Goal: Information Seeking & Learning: Learn about a topic

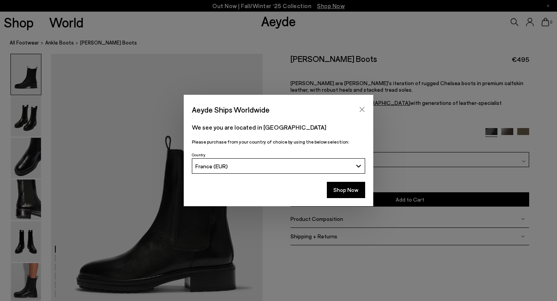
click at [362, 110] on icon "Close" at bounding box center [362, 109] width 6 height 6
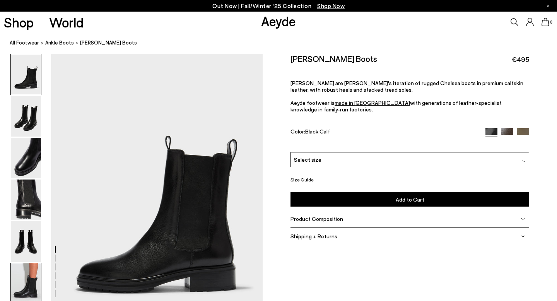
click at [19, 277] on img at bounding box center [26, 283] width 30 height 41
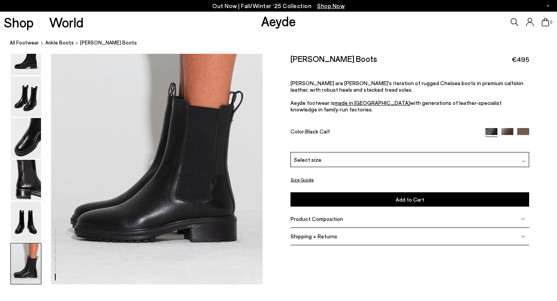
scroll to position [1472, 0]
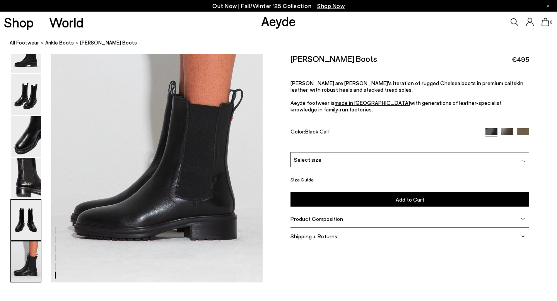
click at [29, 228] on img at bounding box center [26, 220] width 30 height 41
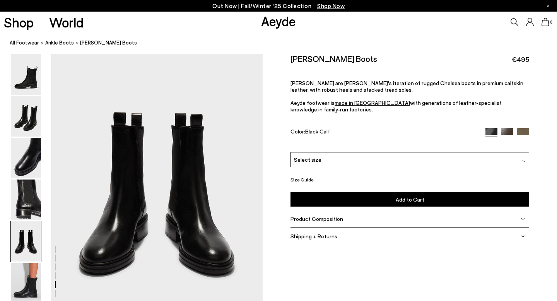
scroll to position [1135, 0]
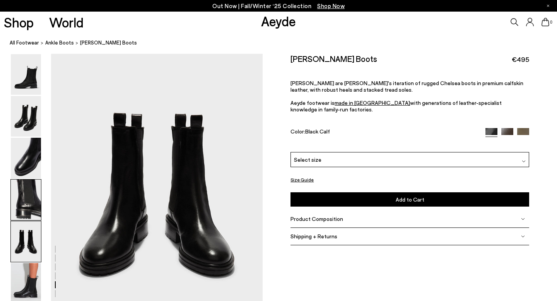
click at [33, 195] on img at bounding box center [26, 200] width 30 height 41
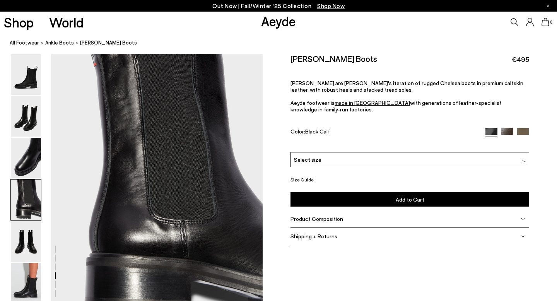
scroll to position [852, 0]
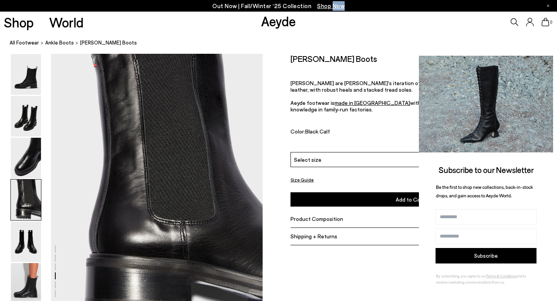
click at [546, 62] on icon at bounding box center [546, 63] width 10 height 10
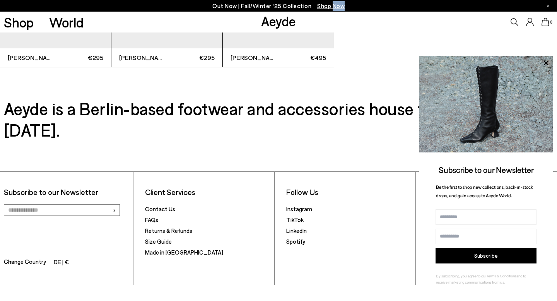
scroll to position [2365, 0]
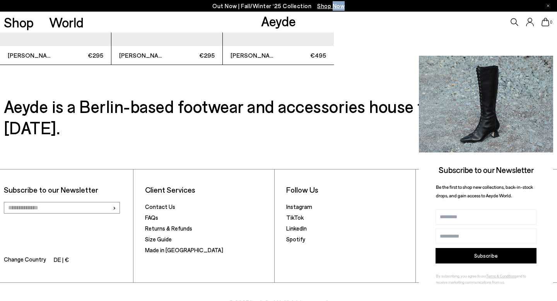
click at [544, 63] on icon at bounding box center [546, 63] width 10 height 10
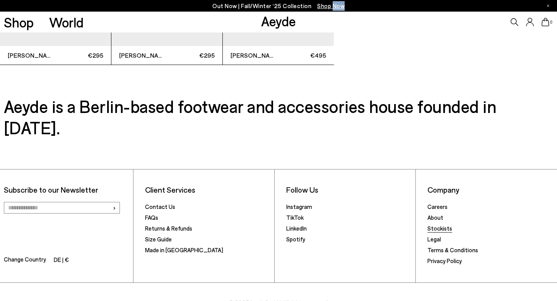
click at [436, 225] on link "Stockists" at bounding box center [440, 228] width 25 height 7
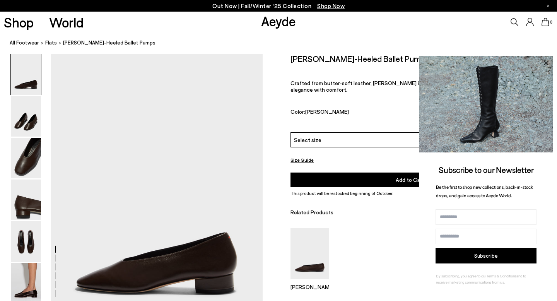
click at [548, 62] on icon at bounding box center [546, 63] width 10 height 10
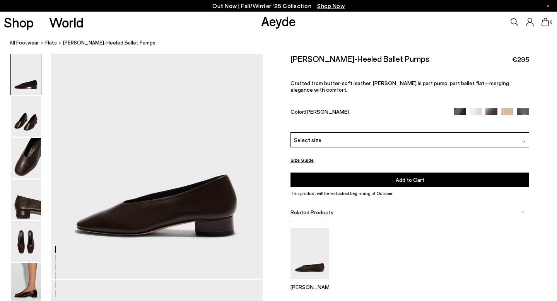
scroll to position [58, 0]
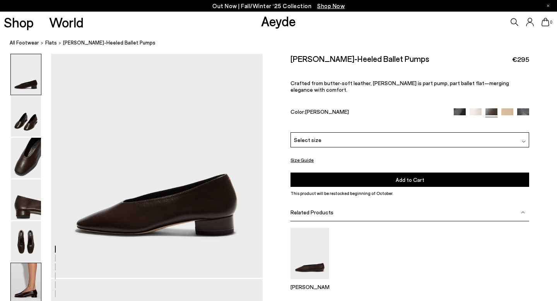
click at [34, 289] on img at bounding box center [26, 283] width 30 height 41
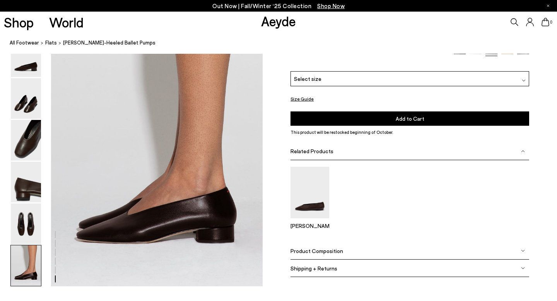
scroll to position [1472, 0]
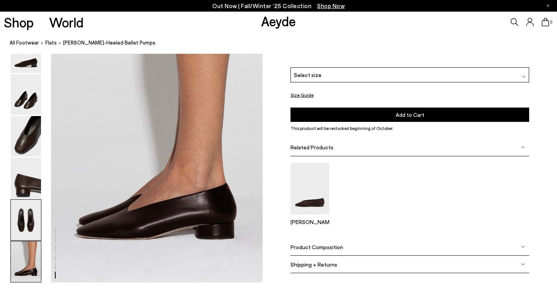
click at [31, 224] on img at bounding box center [26, 220] width 30 height 41
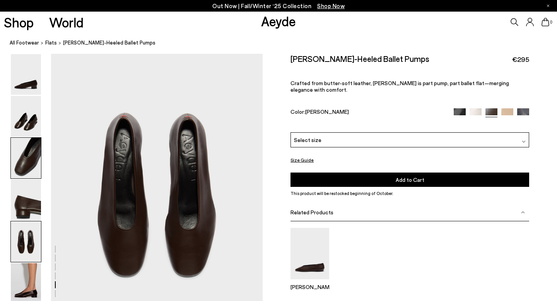
click at [31, 152] on img at bounding box center [26, 158] width 30 height 41
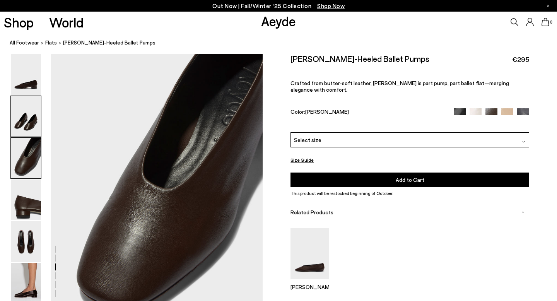
click at [31, 128] on img at bounding box center [26, 116] width 30 height 41
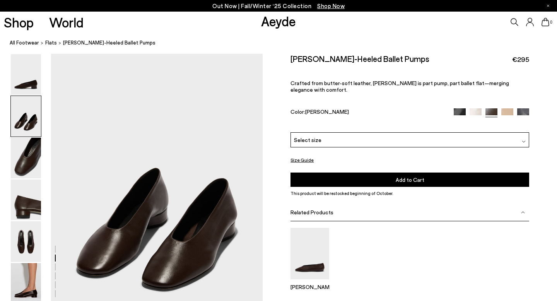
scroll to position [285, 0]
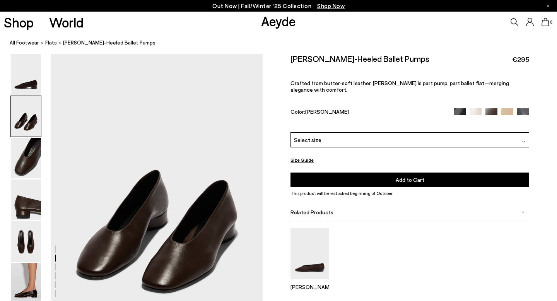
click at [476, 108] on img at bounding box center [476, 114] width 12 height 12
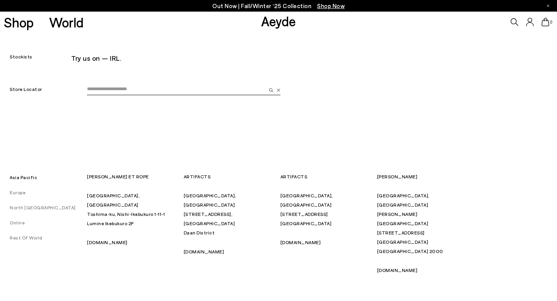
click at [197, 90] on input "email" at bounding box center [176, 90] width 179 height 12
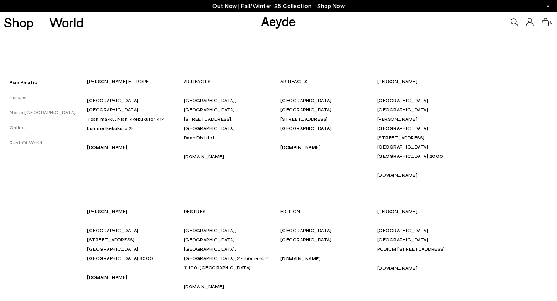
scroll to position [96, 0]
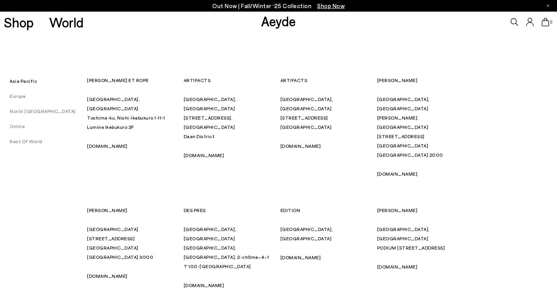
click at [17, 97] on link "Europe" at bounding box center [13, 95] width 26 height 5
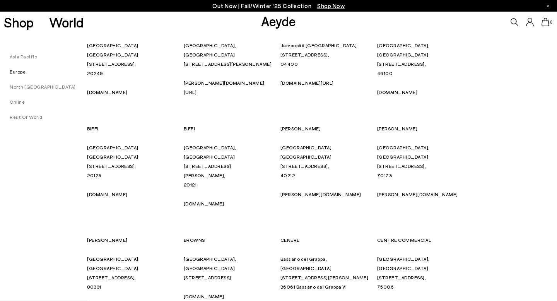
scroll to position [748, 0]
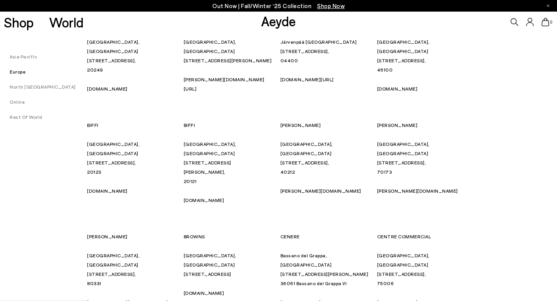
click at [99, 232] on p "BREUNINGER" at bounding box center [131, 236] width 89 height 9
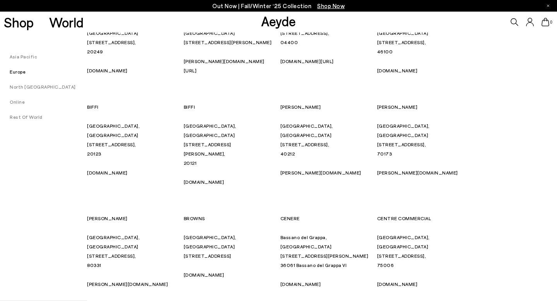
scroll to position [768, 0]
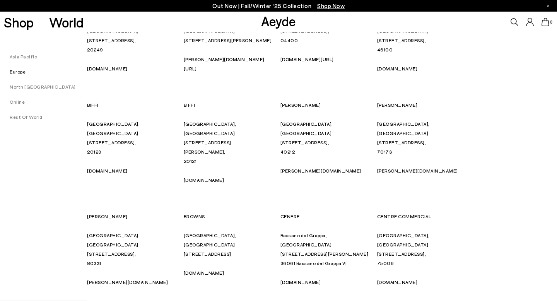
drag, startPoint x: 87, startPoint y: 87, endPoint x: 126, endPoint y: 142, distance: 67.8
click at [126, 212] on div "BREUNINGER Munich, Germany Sendlinger Straße 3, 80331 breuninger.com" at bounding box center [131, 249] width 89 height 75
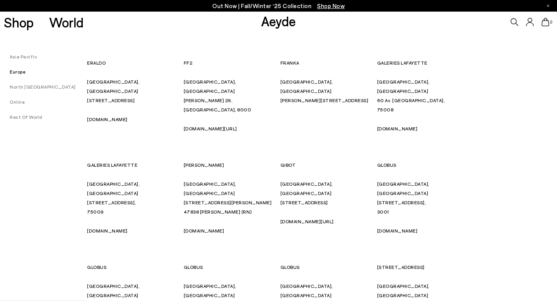
scroll to position [1547, 0]
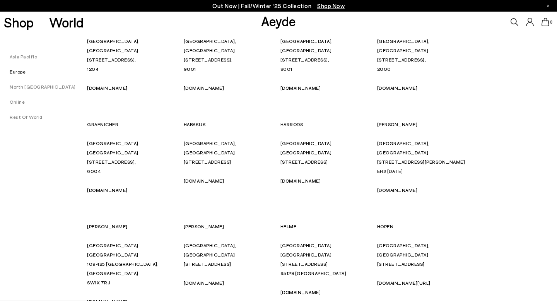
scroll to position [1804, 0]
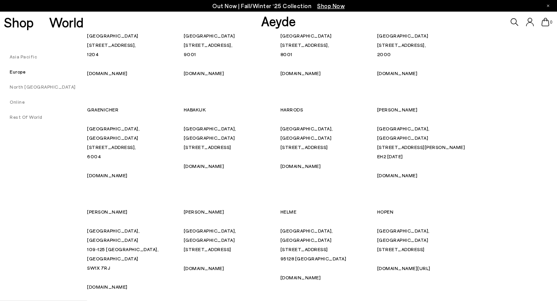
drag, startPoint x: 377, startPoint y: 72, endPoint x: 433, endPoint y: 128, distance: 79.1
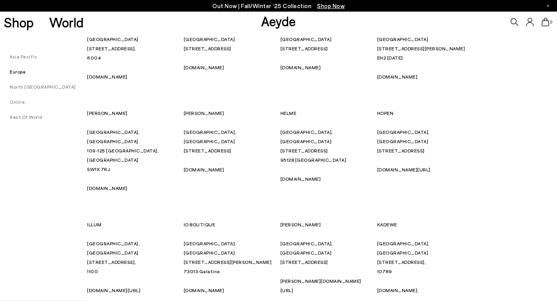
scroll to position [1907, 0]
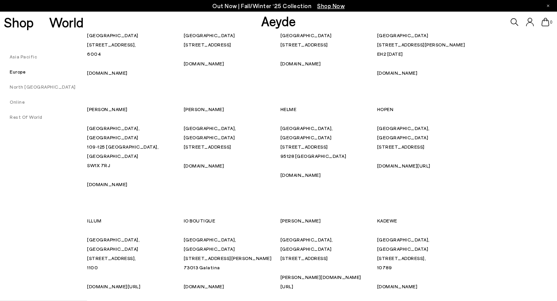
drag, startPoint x: 181, startPoint y: 155, endPoint x: 310, endPoint y: 211, distance: 140.8
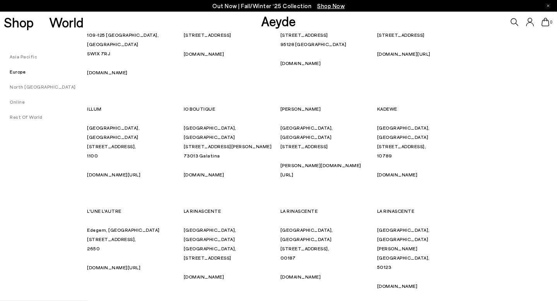
scroll to position [2020, 0]
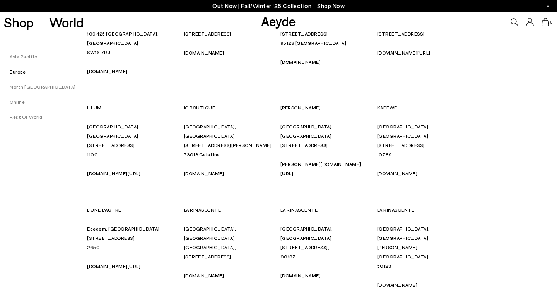
drag, startPoint x: 279, startPoint y: 135, endPoint x: 319, endPoint y: 192, distance: 69.4
click at [319, 192] on div "13 METRIQUADRATI Rimini, Italy Viale Paolo Guidi, 102/C, 47814 13metriquadri.it…" at bounding box center [280, 233] width 387 height 3196
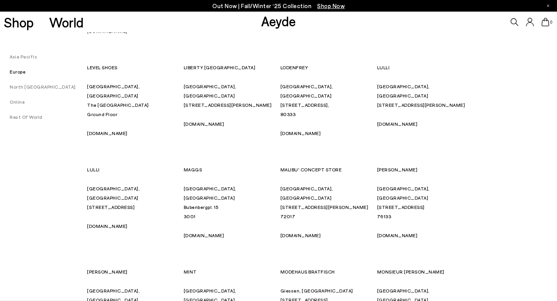
scroll to position [2388, 0]
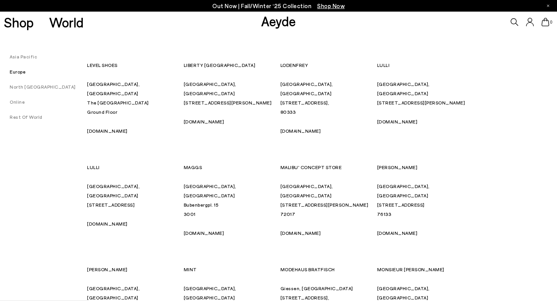
drag, startPoint x: 280, startPoint y: 139, endPoint x: 321, endPoint y: 194, distance: 68.8
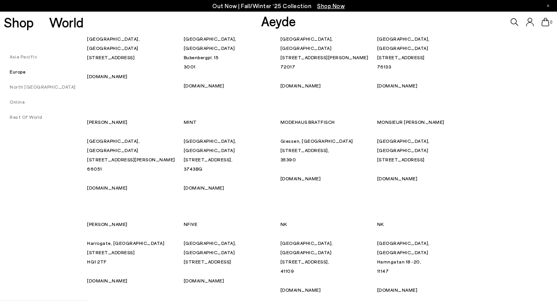
scroll to position [2536, 0]
drag, startPoint x: 86, startPoint y: 85, endPoint x: 121, endPoint y: 139, distance: 64.1
click at [121, 139] on div "Asia Pacific Europe North America Online Rest Of World SKP" at bounding box center [278, 177] width 557 height 5118
drag, startPoint x: 120, startPoint y: 142, endPoint x: 88, endPoint y: 89, distance: 62.7
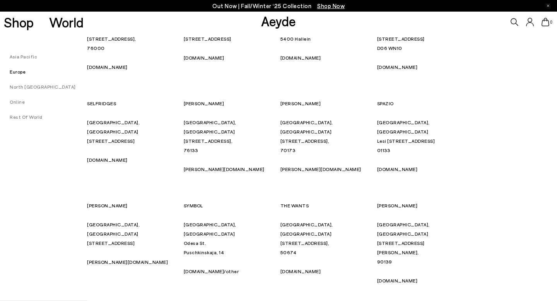
scroll to position [3326, 0]
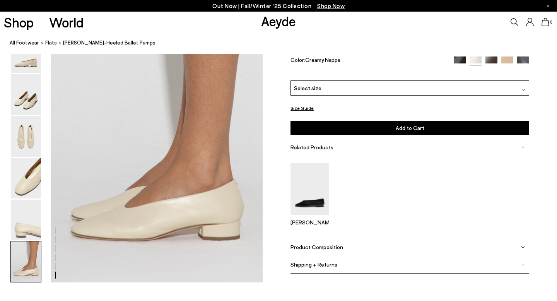
scroll to position [1472, 0]
click at [322, 183] on img at bounding box center [310, 188] width 39 height 51
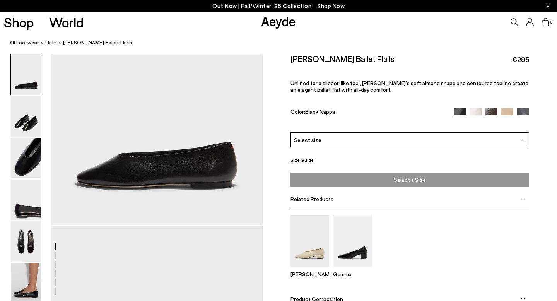
scroll to position [79, 0]
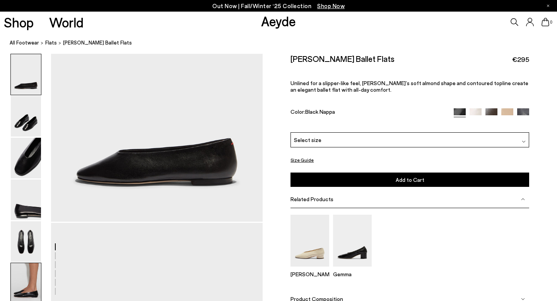
click at [24, 276] on img at bounding box center [26, 283] width 30 height 41
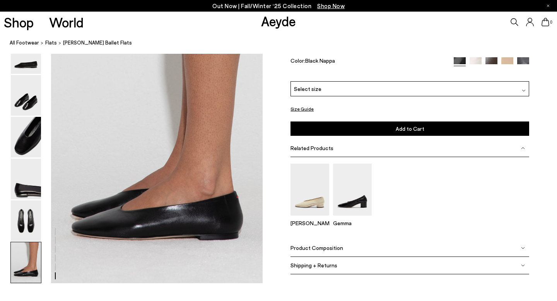
scroll to position [1437, 0]
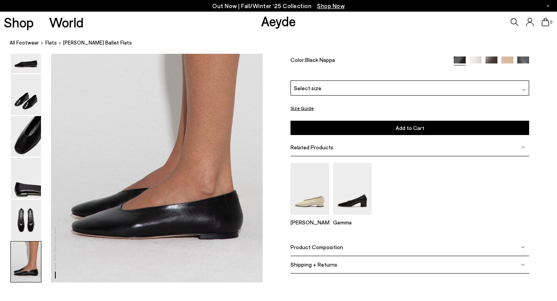
click at [477, 60] on img at bounding box center [476, 63] width 12 height 12
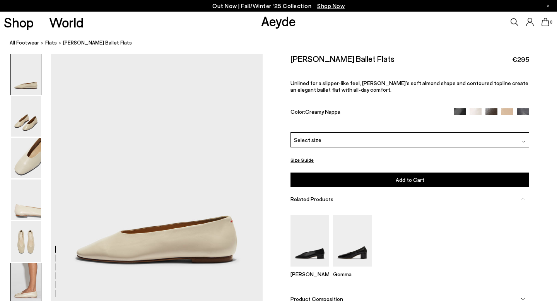
click at [33, 276] on img at bounding box center [26, 283] width 30 height 41
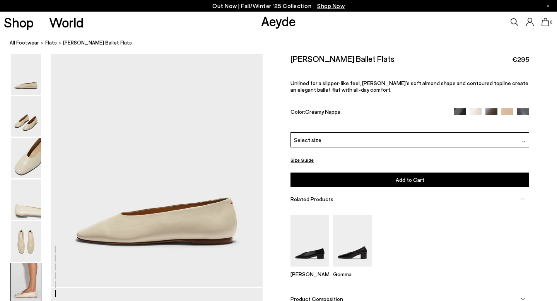
scroll to position [1472, 0]
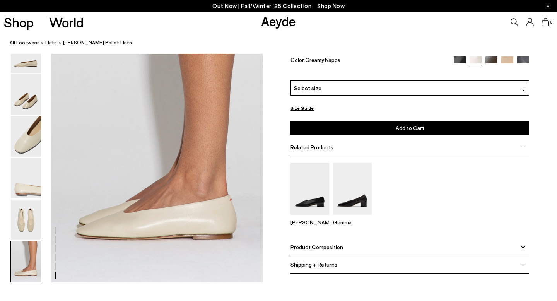
click at [489, 60] on img at bounding box center [492, 63] width 12 height 12
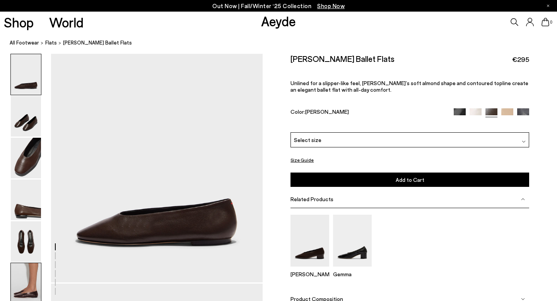
click at [15, 284] on img at bounding box center [26, 283] width 30 height 41
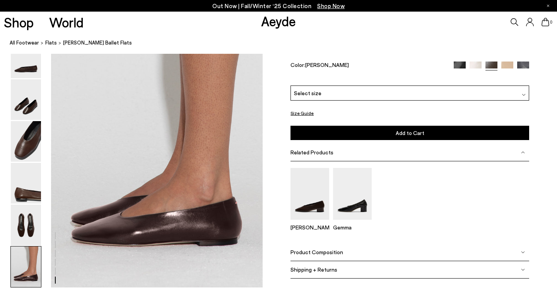
scroll to position [1437, 0]
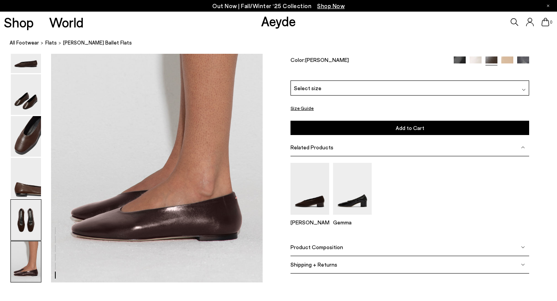
click at [26, 223] on img at bounding box center [26, 220] width 30 height 41
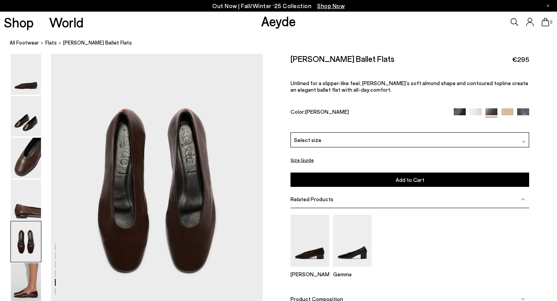
scroll to position [1100, 0]
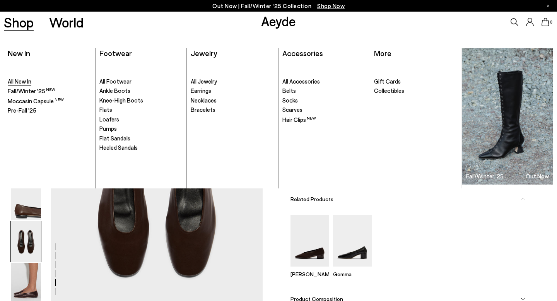
click at [26, 80] on span "All New In" at bounding box center [20, 81] width 24 height 7
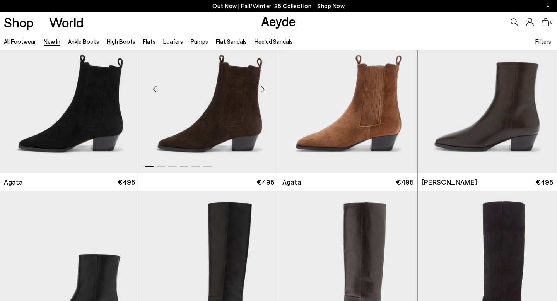
scroll to position [260, 0]
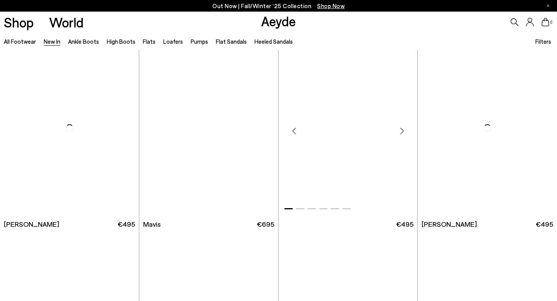
scroll to position [968, 0]
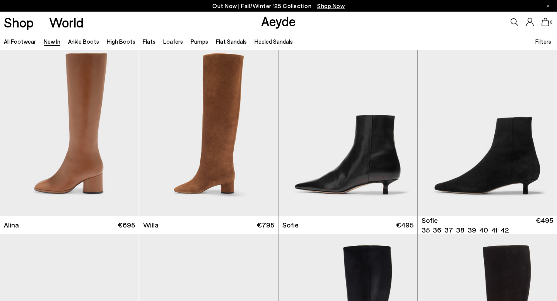
scroll to position [2418, 0]
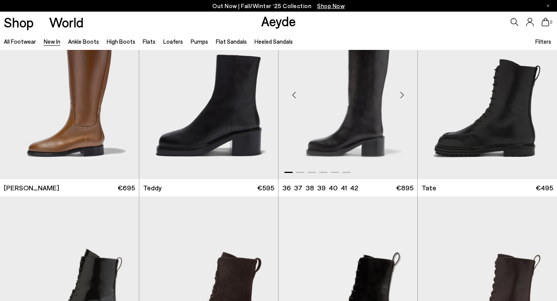
scroll to position [3536, 0]
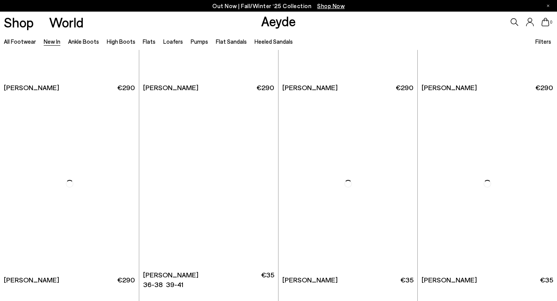
scroll to position [4951, 0]
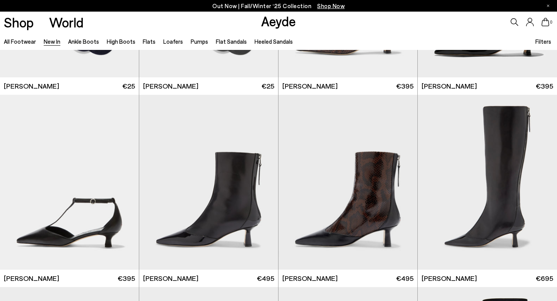
scroll to position [6426, 0]
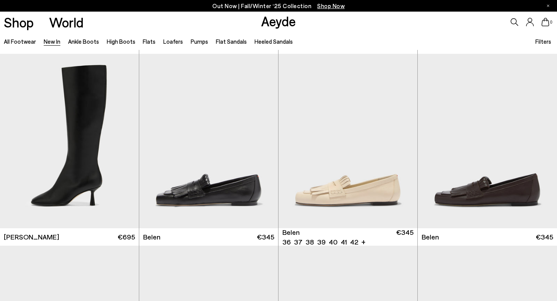
scroll to position [6959, 0]
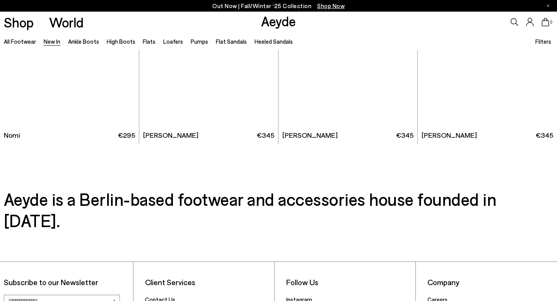
scroll to position [8172, 0]
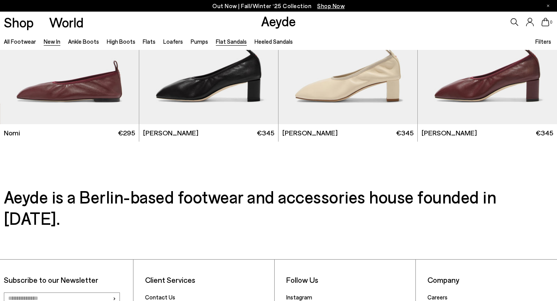
click at [226, 41] on link "Flat Sandals" at bounding box center [231, 41] width 31 height 7
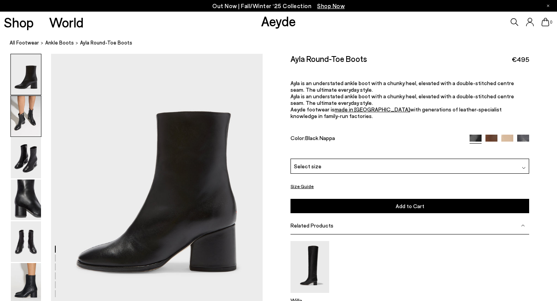
click at [29, 116] on img at bounding box center [26, 116] width 30 height 41
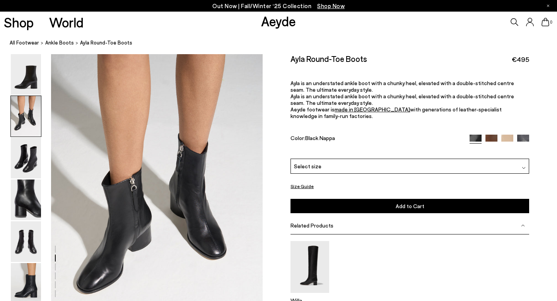
scroll to position [285, 0]
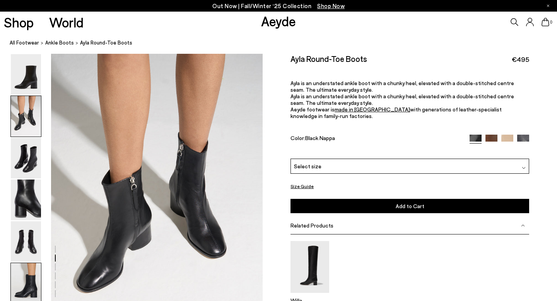
click at [16, 274] on img at bounding box center [26, 283] width 30 height 41
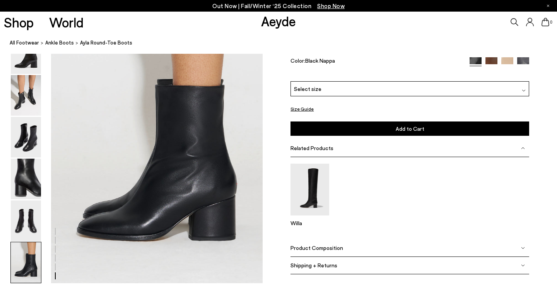
scroll to position [1472, 0]
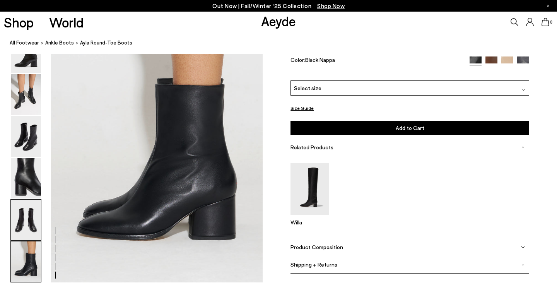
click at [32, 211] on img at bounding box center [26, 220] width 30 height 41
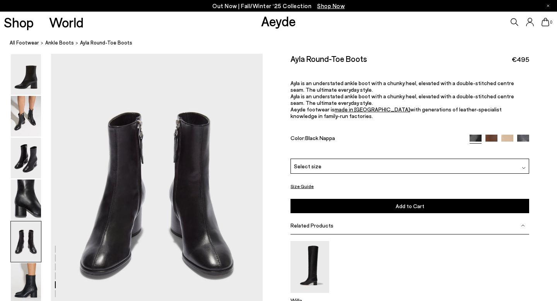
scroll to position [1135, 0]
click at [31, 106] on img at bounding box center [26, 116] width 30 height 41
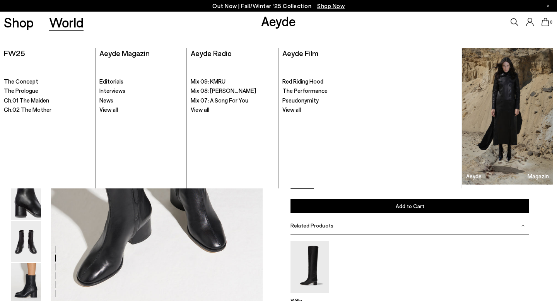
scroll to position [285, 0]
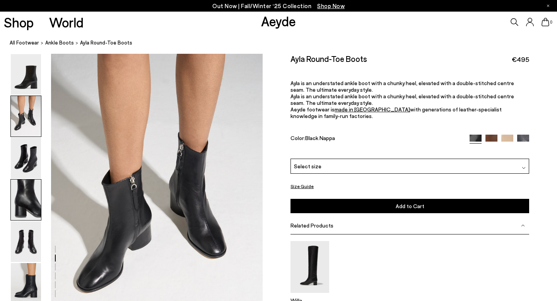
click at [27, 199] on img at bounding box center [26, 200] width 30 height 41
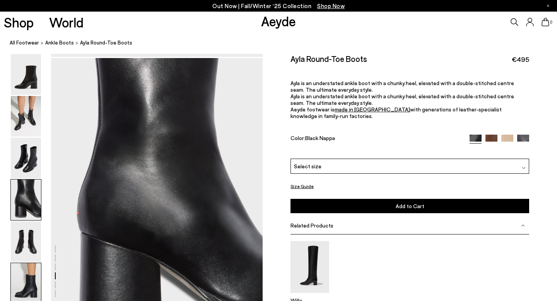
scroll to position [852, 0]
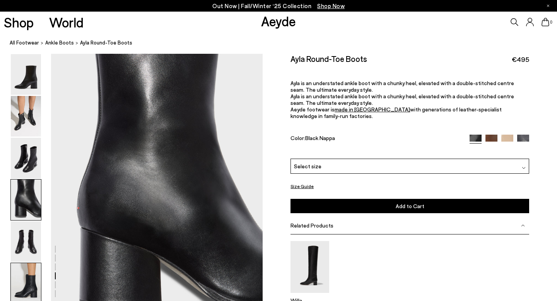
click at [25, 274] on img at bounding box center [26, 283] width 30 height 41
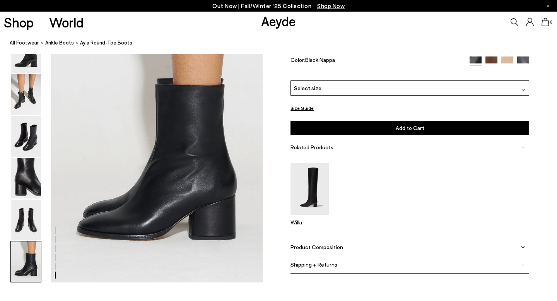
scroll to position [1472, 0]
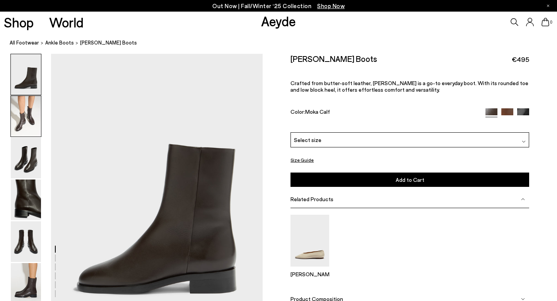
click at [26, 121] on img at bounding box center [26, 116] width 30 height 41
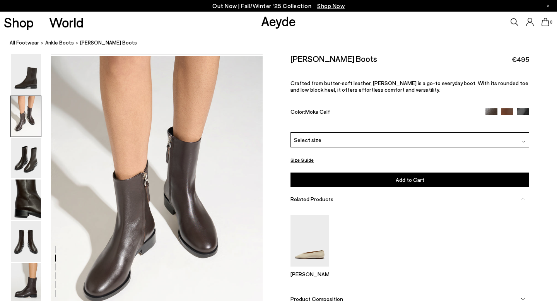
scroll to position [285, 0]
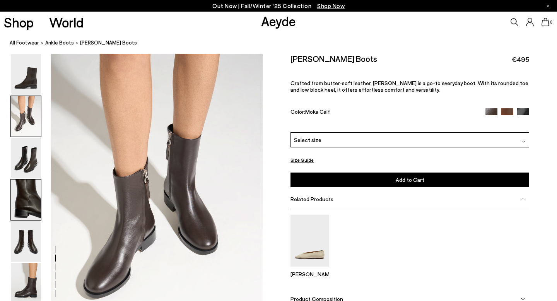
click at [22, 204] on img at bounding box center [26, 200] width 30 height 41
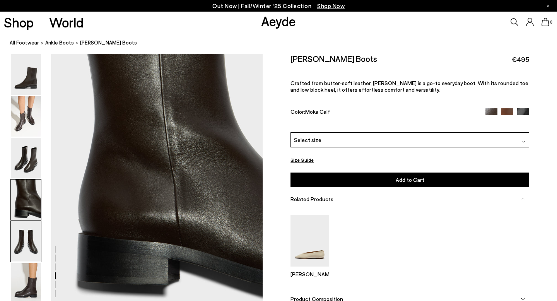
click at [24, 245] on img at bounding box center [26, 241] width 30 height 41
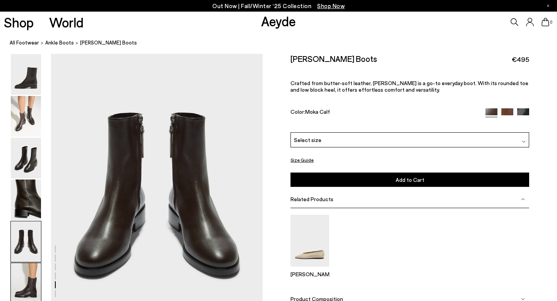
click at [27, 274] on img at bounding box center [26, 283] width 30 height 41
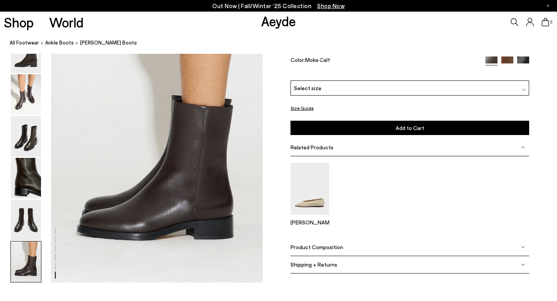
scroll to position [1472, 0]
click at [25, 189] on img at bounding box center [26, 178] width 30 height 41
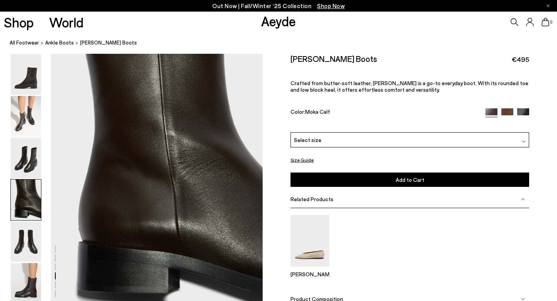
scroll to position [868, 0]
click at [27, 118] on img at bounding box center [26, 116] width 30 height 41
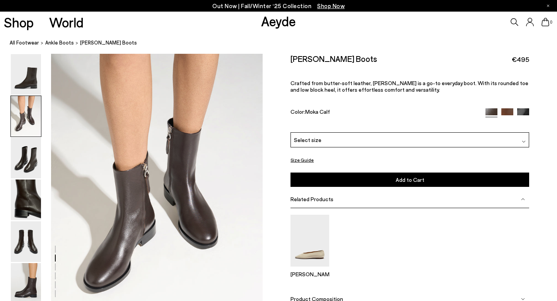
scroll to position [285, 0]
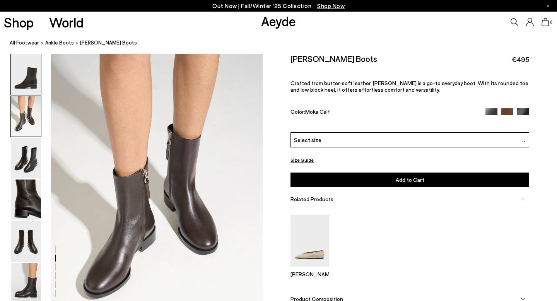
click at [26, 94] on img at bounding box center [26, 74] width 30 height 41
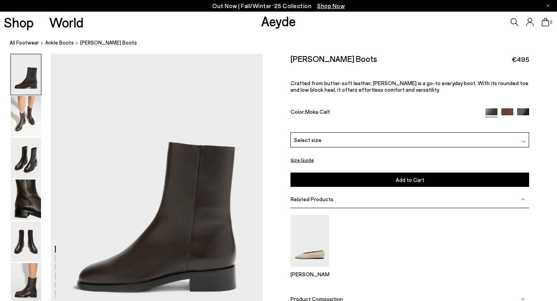
scroll to position [0, 0]
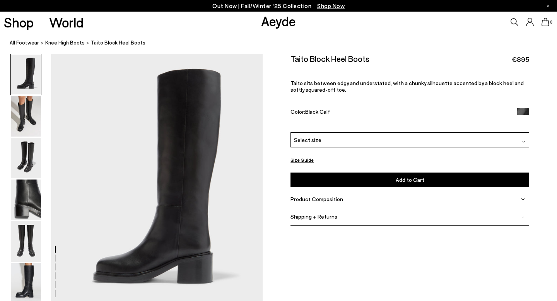
scroll to position [12, 0]
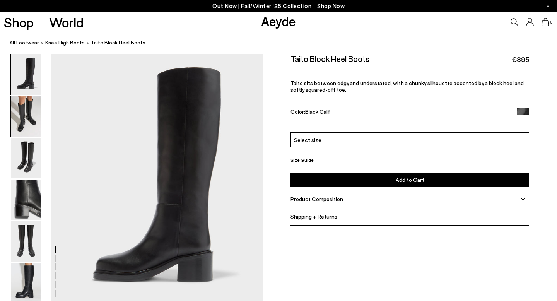
click at [25, 110] on img at bounding box center [26, 116] width 30 height 41
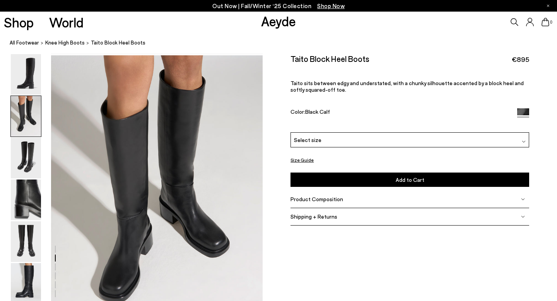
scroll to position [285, 0]
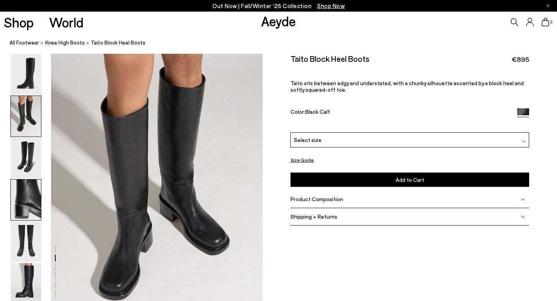
click at [26, 194] on img at bounding box center [26, 200] width 30 height 41
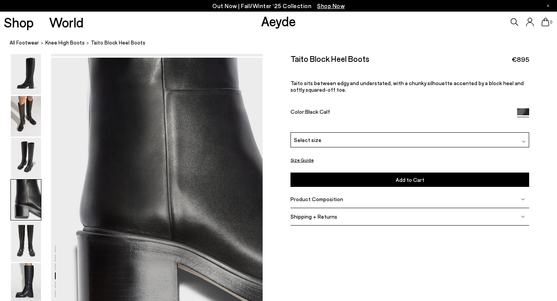
scroll to position [852, 0]
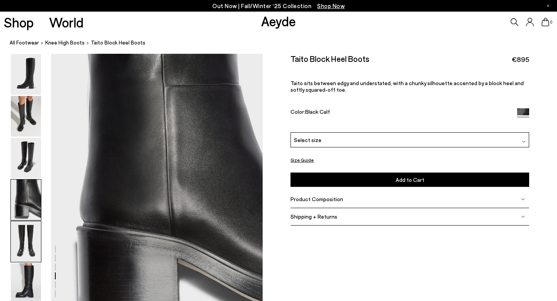
click at [25, 239] on img at bounding box center [26, 241] width 30 height 41
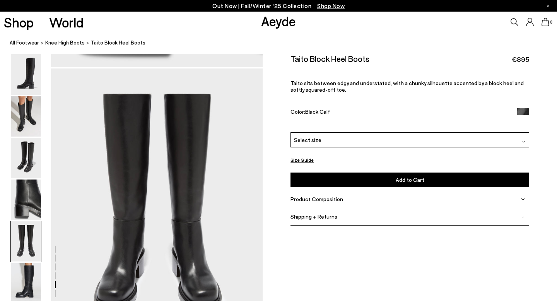
scroll to position [1135, 0]
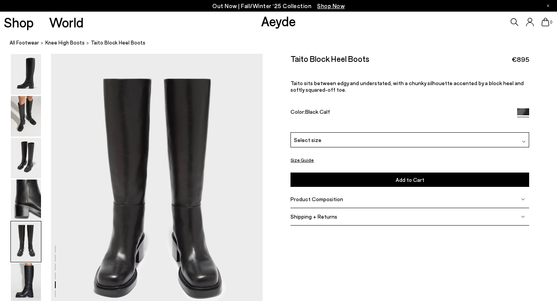
click at [310, 142] on span "Select size" at bounding box center [307, 140] width 27 height 8
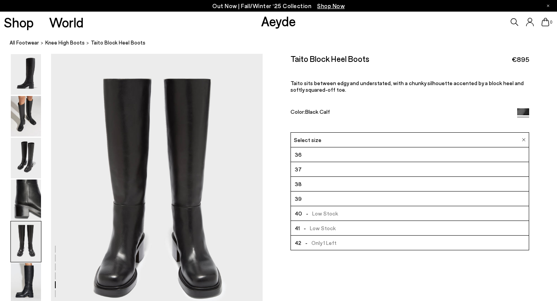
click at [310, 154] on li "36" at bounding box center [410, 154] width 238 height 15
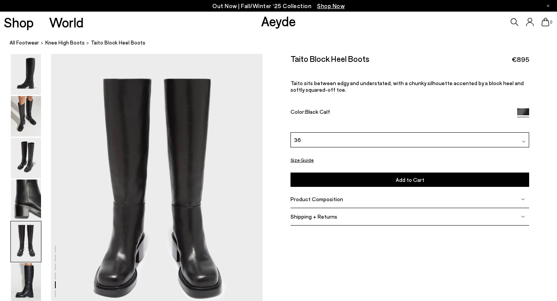
click at [312, 217] on span "Shipping + Returns" at bounding box center [314, 216] width 47 height 7
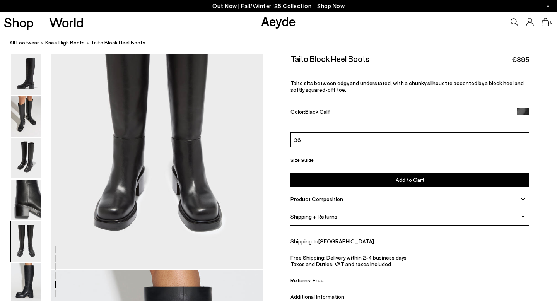
scroll to position [1207, 0]
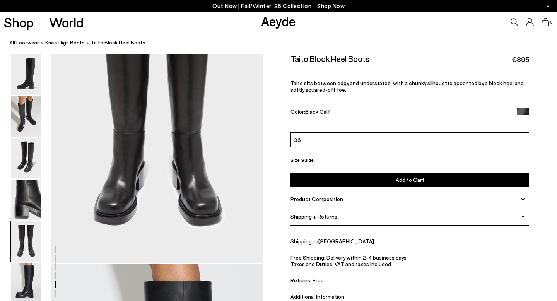
click at [355, 265] on div "Free Shipping: Delivery within 2-4 business days Taxes and Duties: VAT and taxe…" at bounding box center [410, 268] width 239 height 29
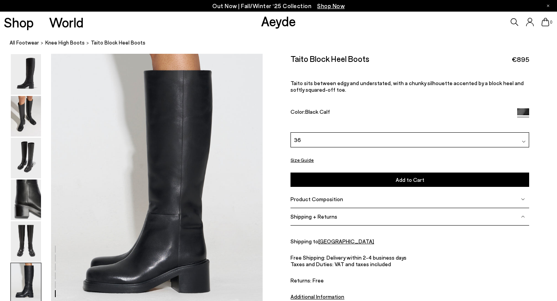
scroll to position [1420, 0]
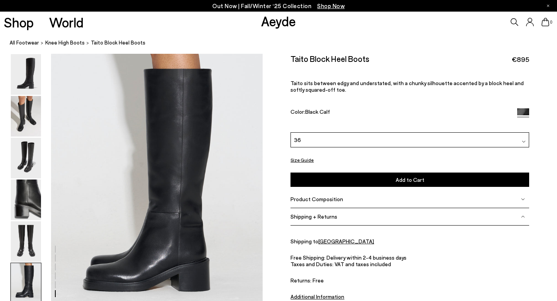
click at [332, 271] on div "Free Shipping: Delivery within 2-4 business days Taxes and Duties: VAT and taxe…" at bounding box center [410, 268] width 239 height 29
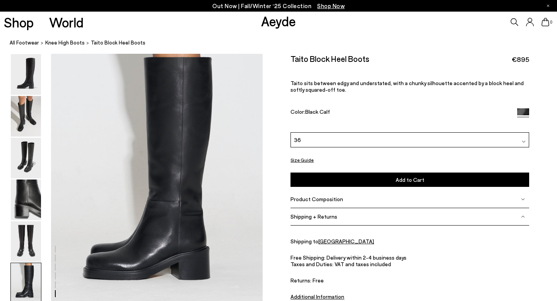
click at [331, 297] on u "Additional Information" at bounding box center [318, 296] width 54 height 7
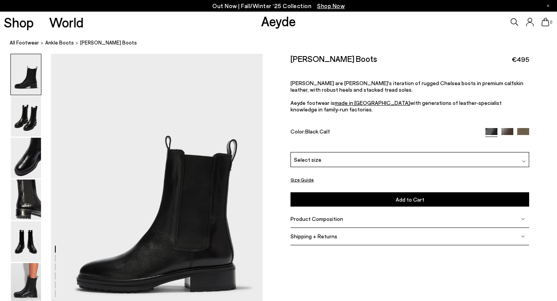
scroll to position [9, 0]
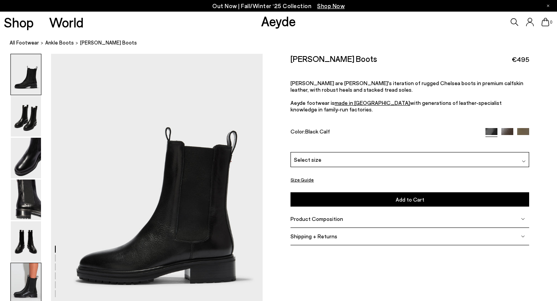
click at [29, 277] on img at bounding box center [26, 283] width 30 height 41
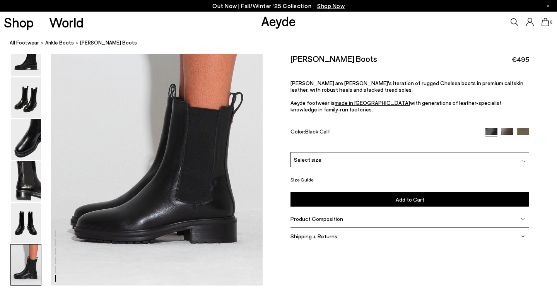
scroll to position [1472, 0]
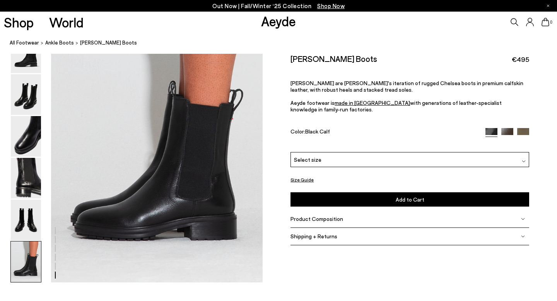
click at [508, 128] on img at bounding box center [508, 134] width 12 height 12
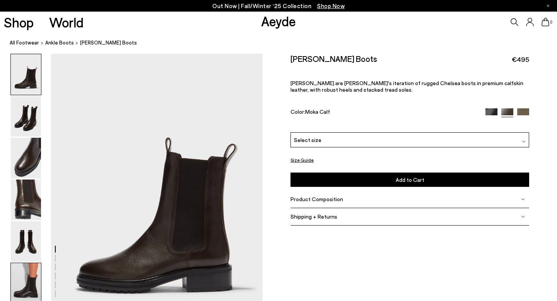
click at [21, 278] on img at bounding box center [26, 283] width 30 height 41
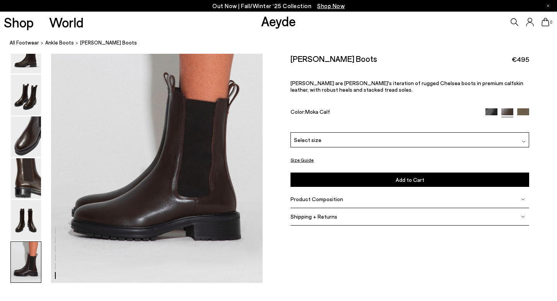
scroll to position [1472, 0]
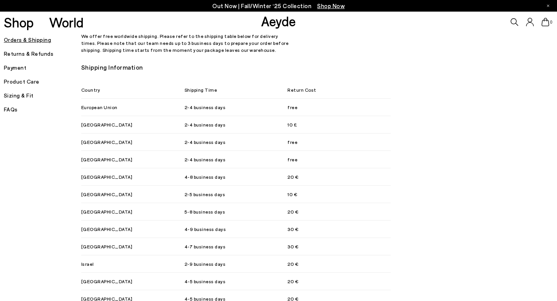
scroll to position [465, 0]
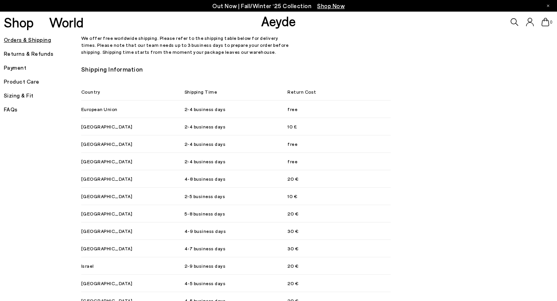
click at [199, 226] on span "4-9 business days" at bounding box center [236, 230] width 103 height 9
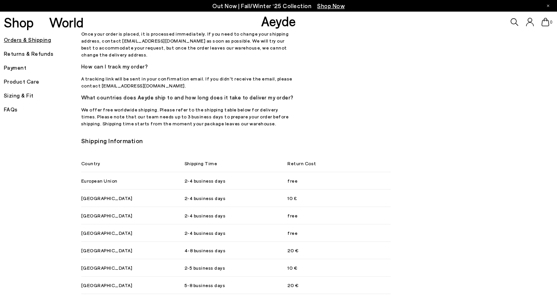
scroll to position [394, 0]
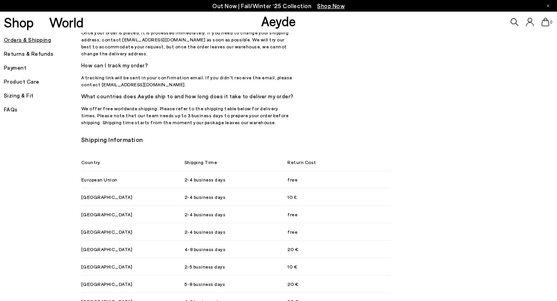
click at [145, 134] on h3 "Shipping Information" at bounding box center [282, 140] width 403 height 12
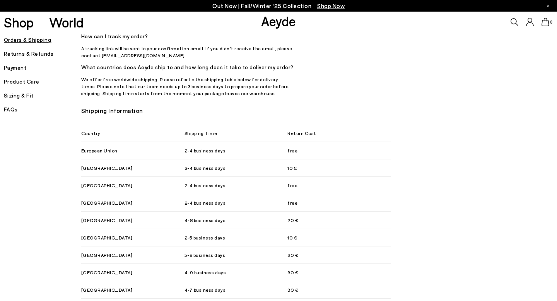
scroll to position [415, 0]
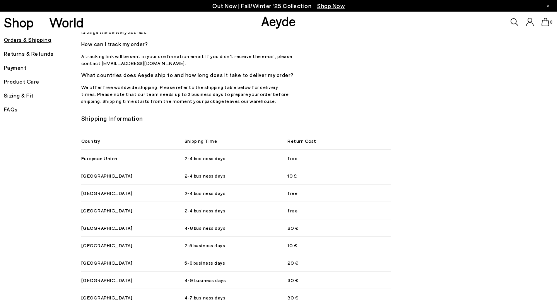
click at [145, 132] on div "Country Shipping Time Return Cost" at bounding box center [236, 140] width 310 height 17
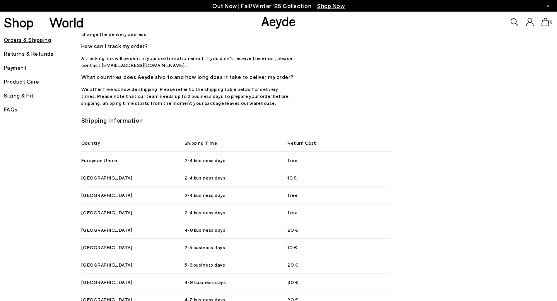
click at [246, 156] on span "2-4 business days" at bounding box center [236, 160] width 103 height 9
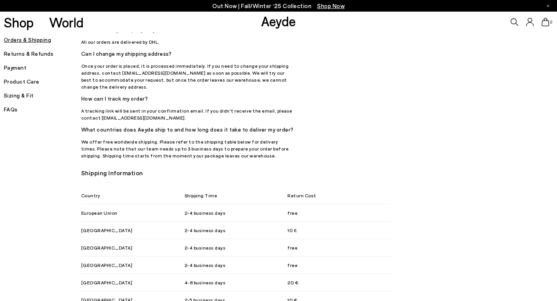
click at [246, 139] on div "Orders & Shipping Sale delivery: Due to increased orders during peak periods, t…" at bounding box center [282, 135] width 403 height 923
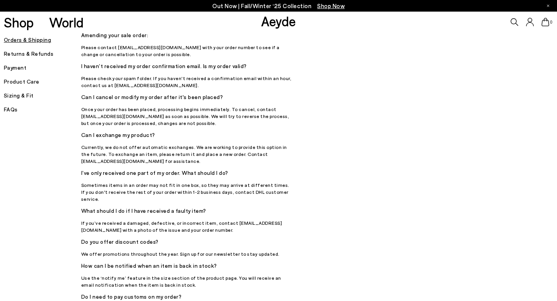
scroll to position [0, 0]
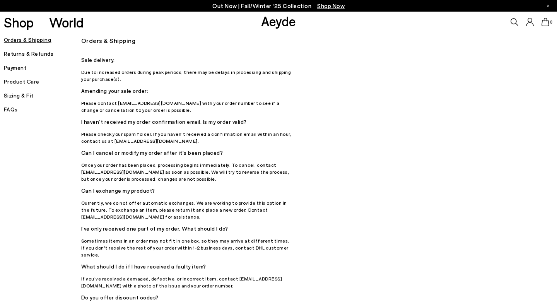
click at [146, 80] on p "Due to increased orders during peak periods, there may be delays in processing …" at bounding box center [187, 76] width 213 height 14
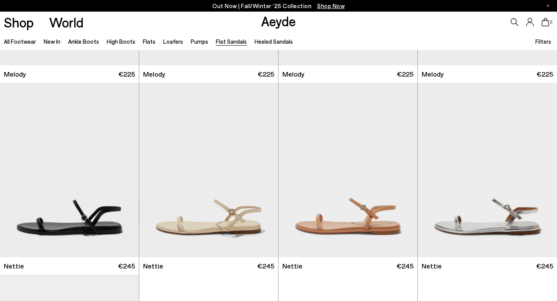
scroll to position [167, 0]
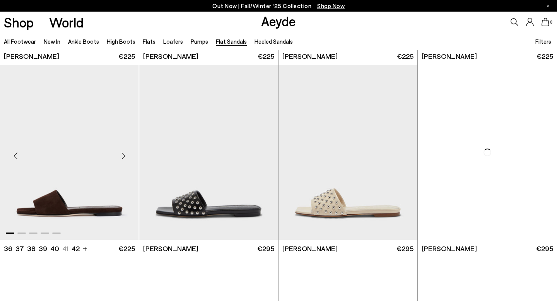
scroll to position [562, 0]
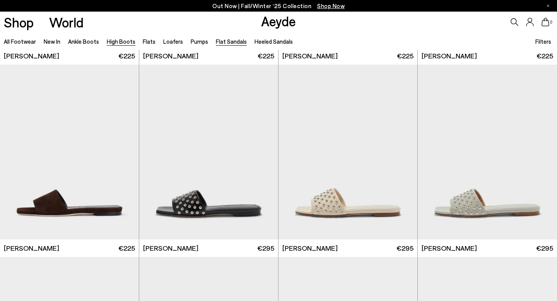
click at [108, 43] on link "High Boots" at bounding box center [121, 41] width 29 height 7
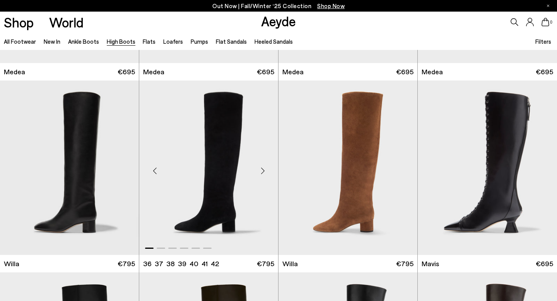
scroll to position [235, 0]
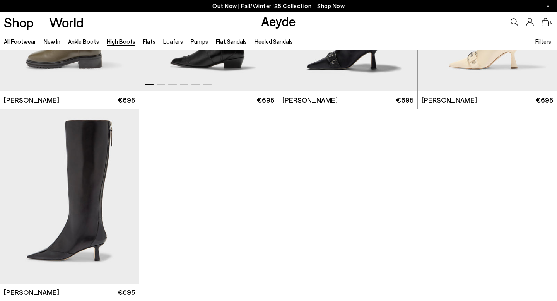
scroll to position [1868, 0]
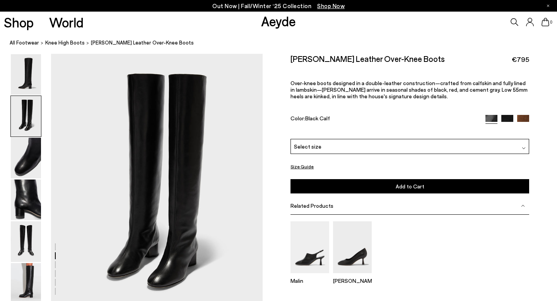
scroll to position [260, 0]
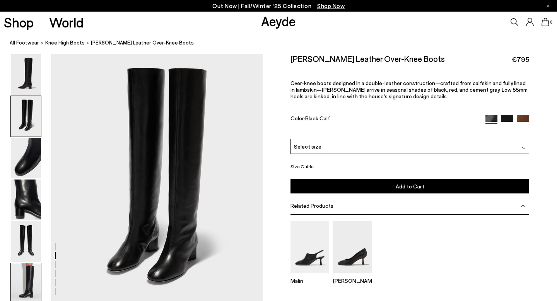
click at [27, 274] on img at bounding box center [26, 283] width 30 height 41
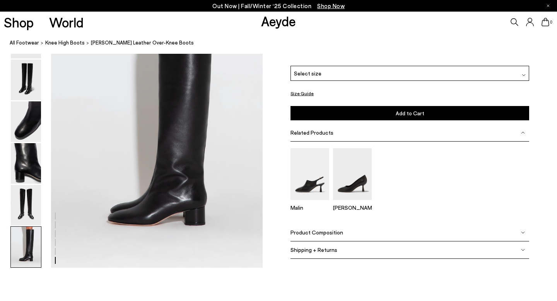
scroll to position [1452, 0]
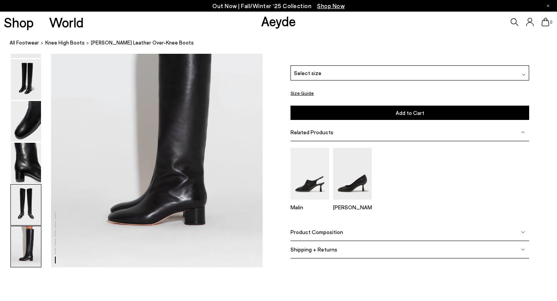
click at [29, 213] on img at bounding box center [26, 205] width 30 height 41
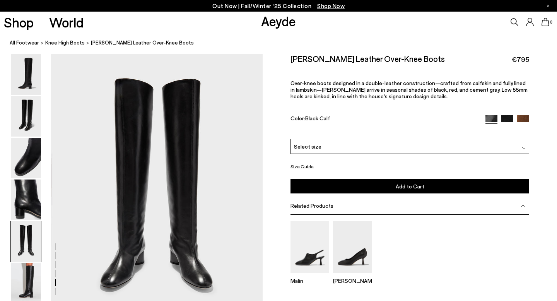
scroll to position [1100, 0]
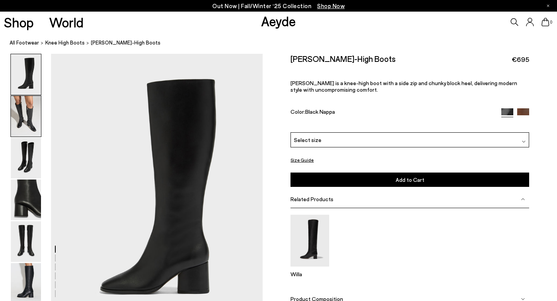
click at [29, 120] on img at bounding box center [26, 116] width 30 height 41
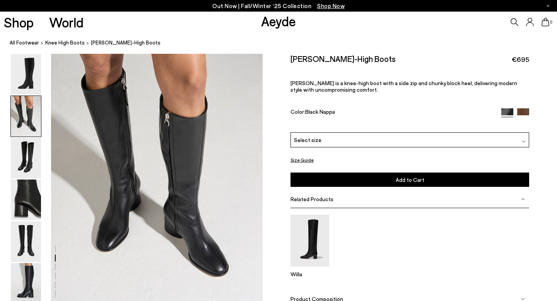
scroll to position [307, 0]
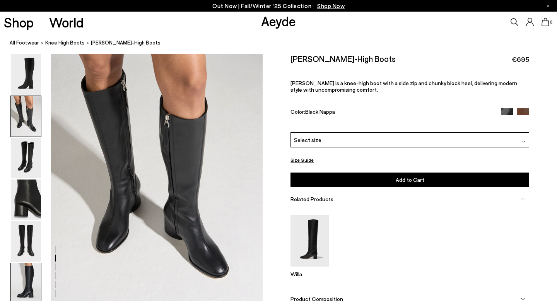
click at [31, 271] on img at bounding box center [26, 283] width 30 height 41
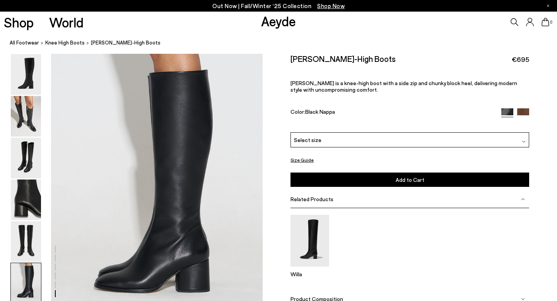
scroll to position [1413, 0]
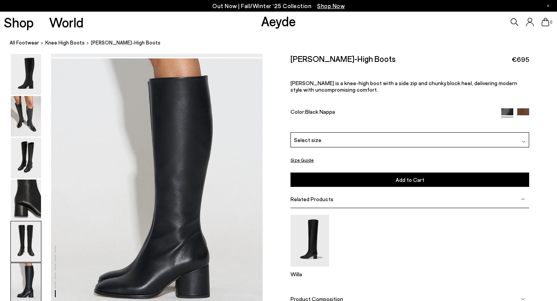
click at [29, 244] on img at bounding box center [26, 241] width 30 height 41
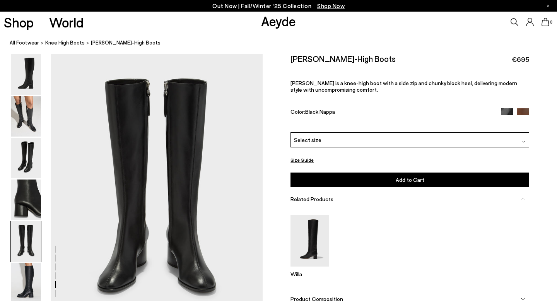
scroll to position [1135, 0]
click at [25, 79] on img at bounding box center [26, 74] width 30 height 41
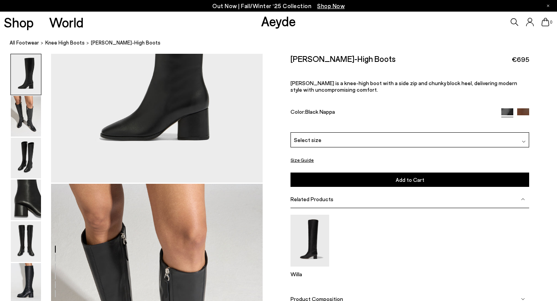
scroll to position [178, 0]
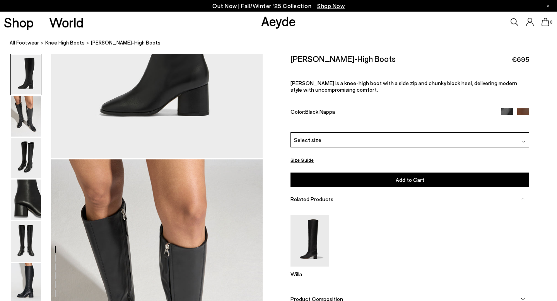
click at [295, 298] on span "Product Composition" at bounding box center [317, 299] width 53 height 7
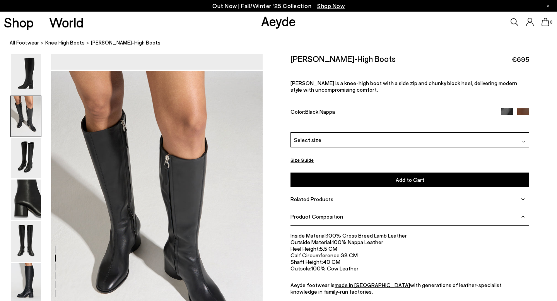
scroll to position [297, 0]
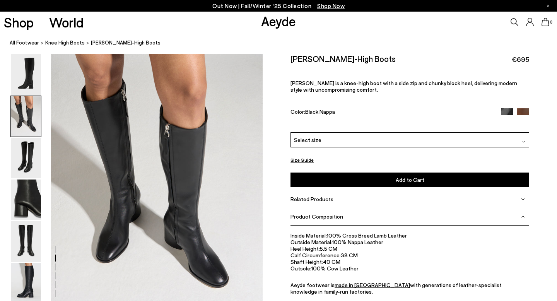
click at [525, 112] on img at bounding box center [524, 114] width 12 height 12
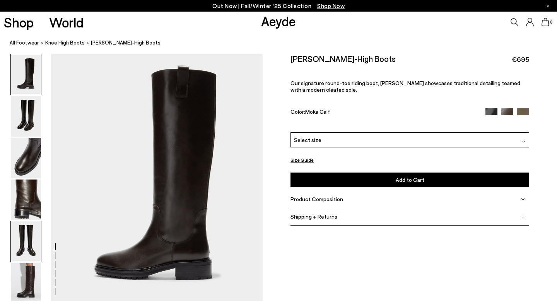
click at [29, 246] on img at bounding box center [26, 241] width 30 height 41
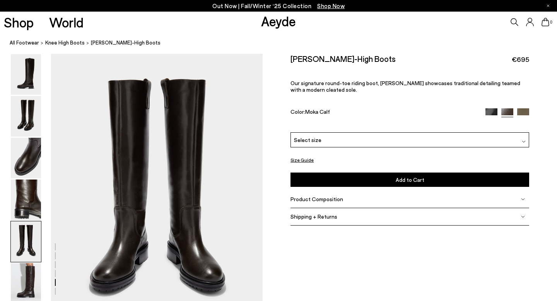
scroll to position [1100, 0]
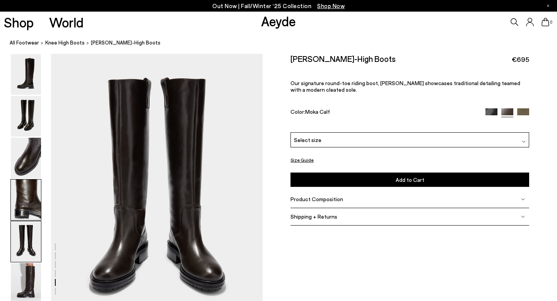
click at [30, 210] on img at bounding box center [26, 200] width 30 height 41
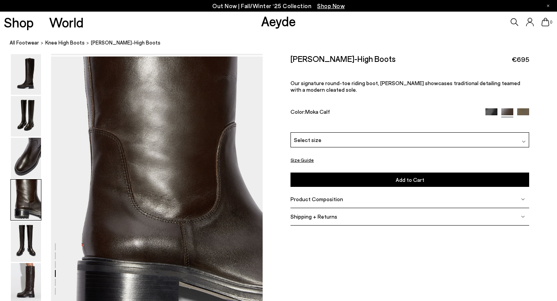
scroll to position [802, 0]
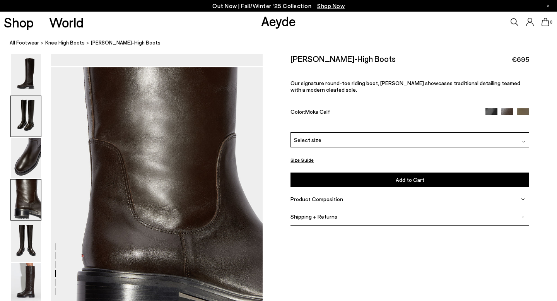
click at [27, 117] on img at bounding box center [26, 116] width 30 height 41
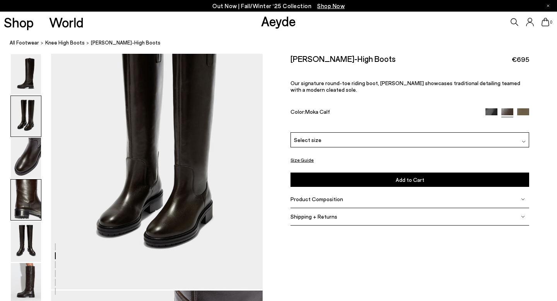
scroll to position [306, 0]
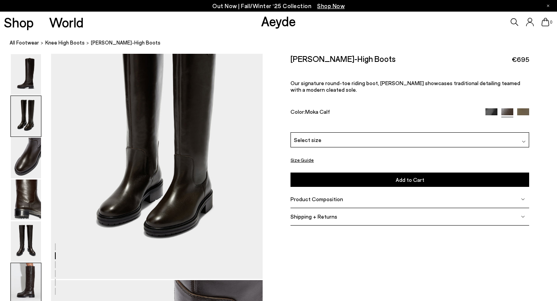
click at [29, 283] on img at bounding box center [26, 283] width 30 height 41
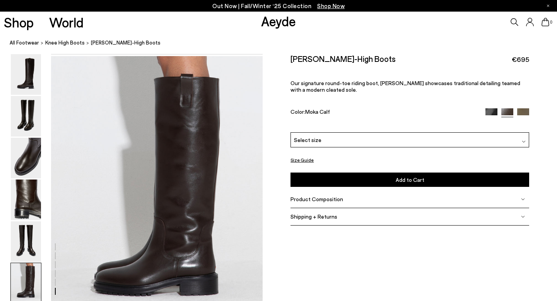
scroll to position [1437, 0]
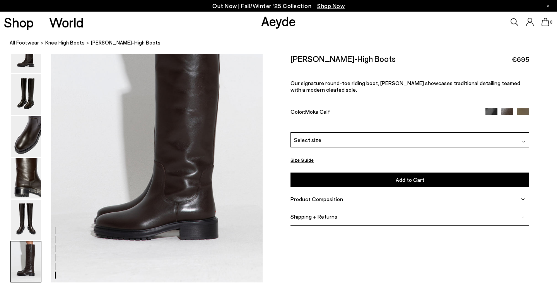
click at [312, 200] on span "Product Composition" at bounding box center [317, 199] width 53 height 7
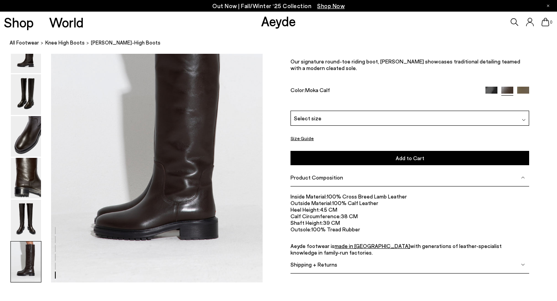
click at [319, 208] on span "Heel Height:" at bounding box center [305, 210] width 29 height 7
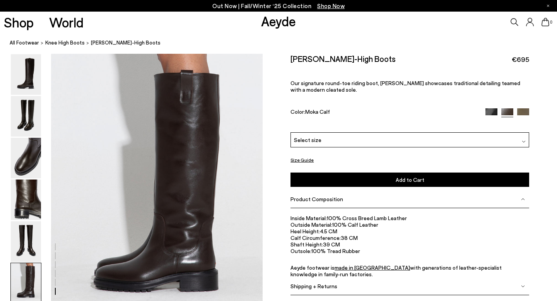
scroll to position [1382, 0]
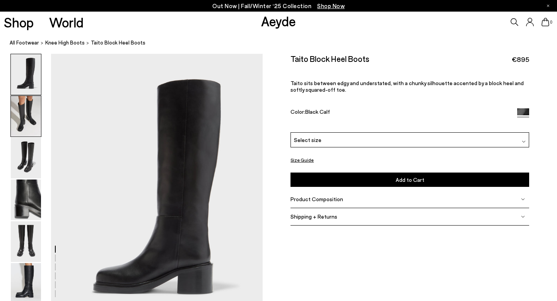
click at [21, 114] on img at bounding box center [26, 116] width 30 height 41
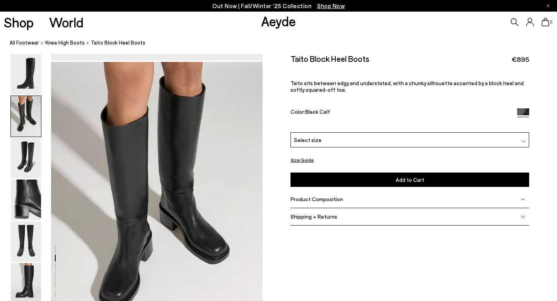
scroll to position [285, 0]
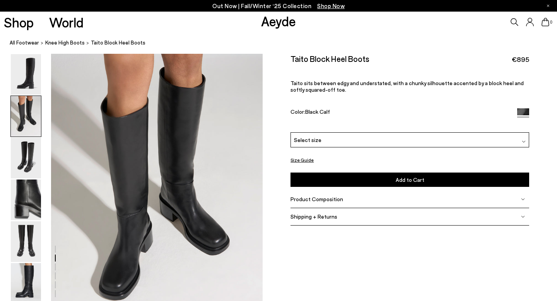
click at [305, 139] on span "Select size" at bounding box center [307, 140] width 27 height 8
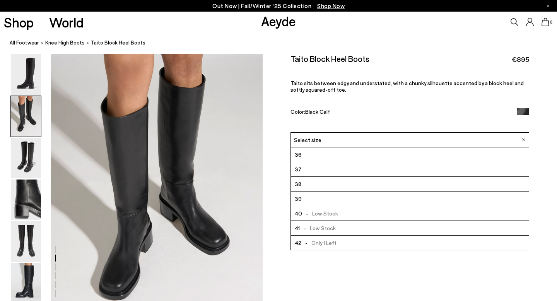
click at [307, 154] on li "36" at bounding box center [410, 154] width 238 height 15
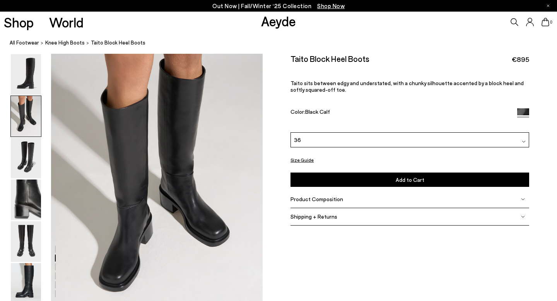
scroll to position [294, 0]
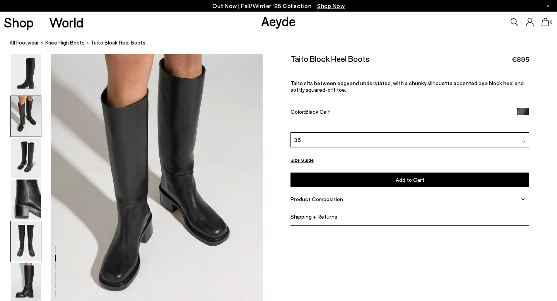
click at [29, 237] on img at bounding box center [26, 241] width 30 height 41
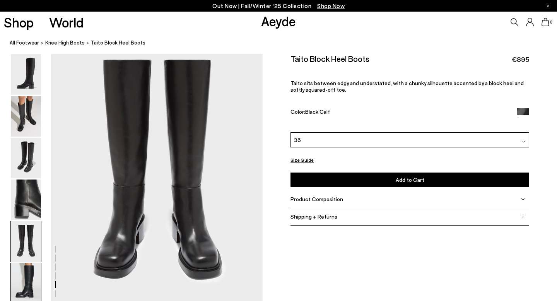
click at [33, 276] on img at bounding box center [26, 283] width 30 height 41
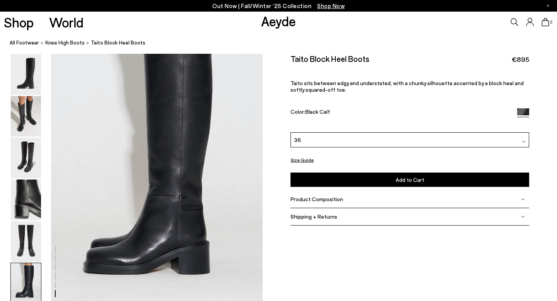
scroll to position [1424, 0]
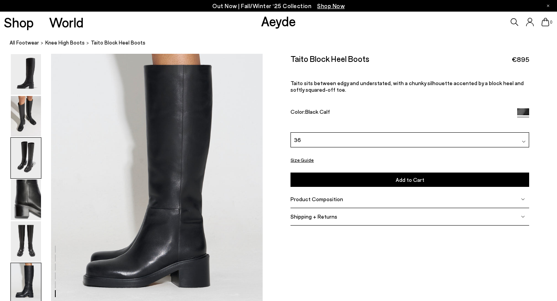
click at [32, 150] on img at bounding box center [26, 158] width 30 height 41
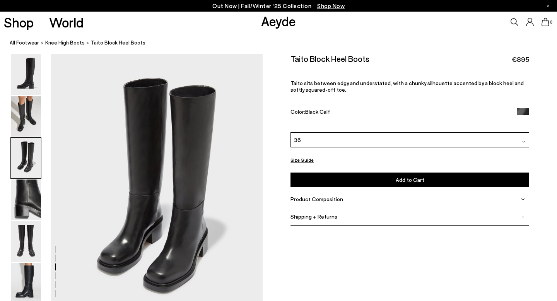
scroll to position [568, 0]
click at [29, 76] on img at bounding box center [26, 74] width 30 height 41
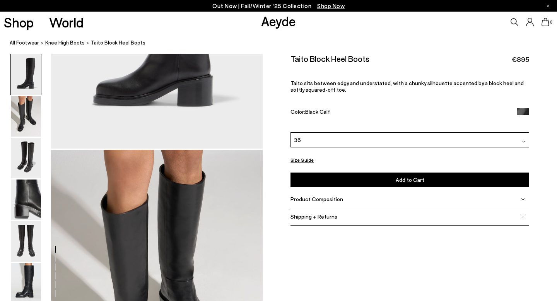
scroll to position [189, 0]
click at [334, 202] on span "Product Composition" at bounding box center [317, 199] width 53 height 7
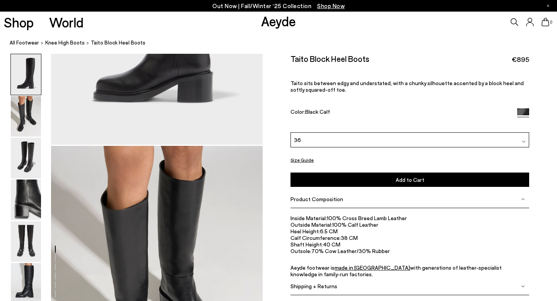
scroll to position [192, 0]
click at [352, 223] on li "Outside Material: 100% Calf Leather" at bounding box center [410, 224] width 239 height 7
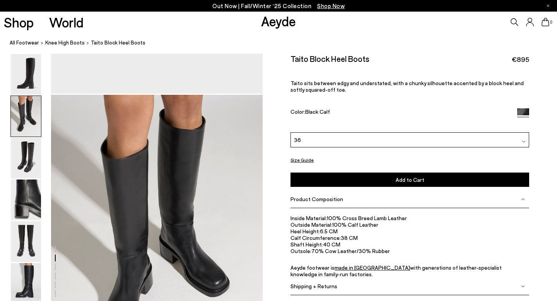
scroll to position [245, 0]
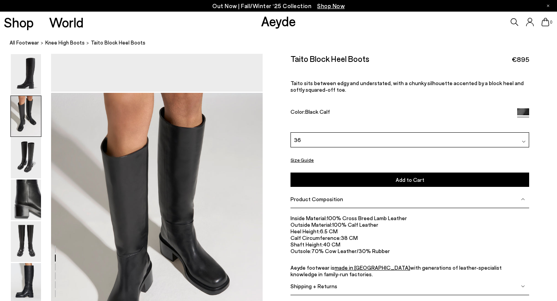
click at [293, 245] on span "Shaft Height:" at bounding box center [307, 244] width 33 height 7
copy li "Shaft Height: 40 CM"
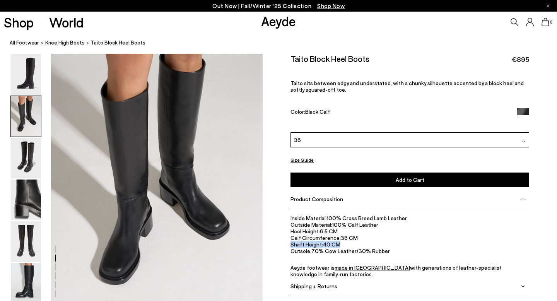
scroll to position [301, 0]
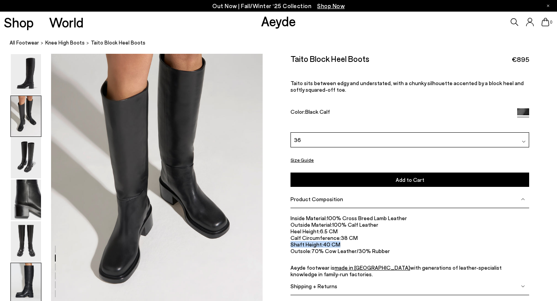
click at [30, 281] on img at bounding box center [26, 283] width 30 height 41
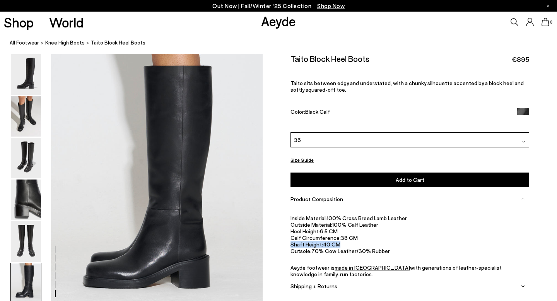
scroll to position [1422, 0]
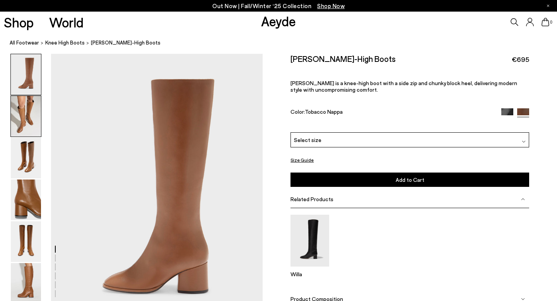
click at [22, 106] on img at bounding box center [26, 116] width 30 height 41
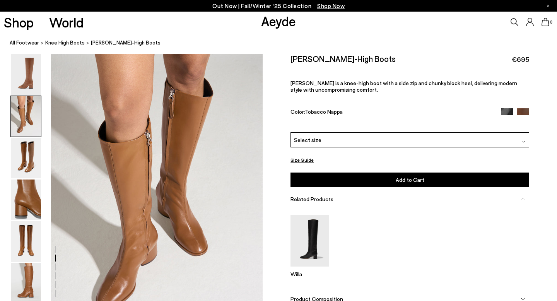
click at [512, 111] on img at bounding box center [508, 114] width 12 height 12
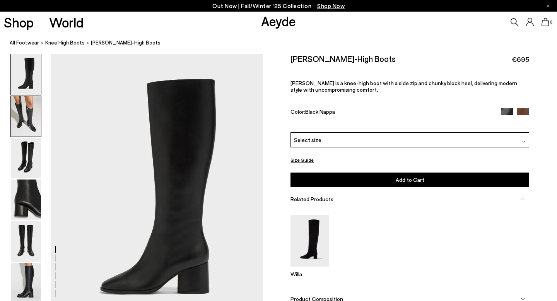
click at [35, 124] on img at bounding box center [26, 116] width 30 height 41
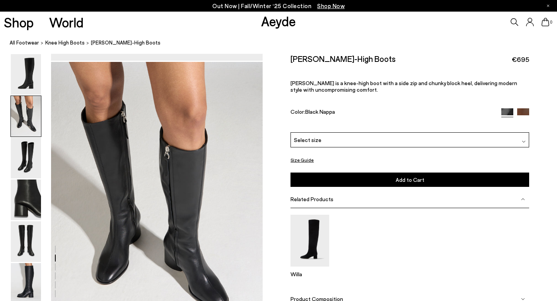
scroll to position [285, 0]
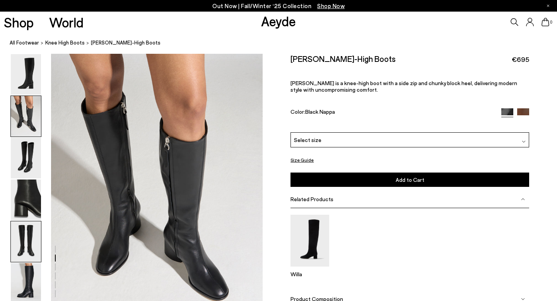
click at [26, 242] on img at bounding box center [26, 241] width 30 height 41
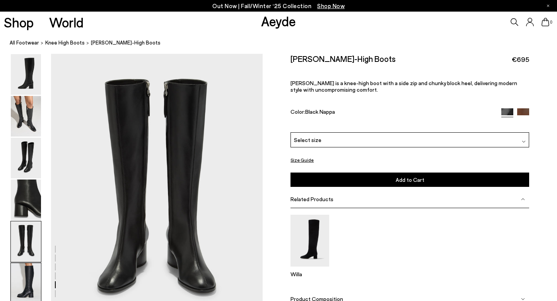
click at [26, 278] on img at bounding box center [26, 283] width 30 height 41
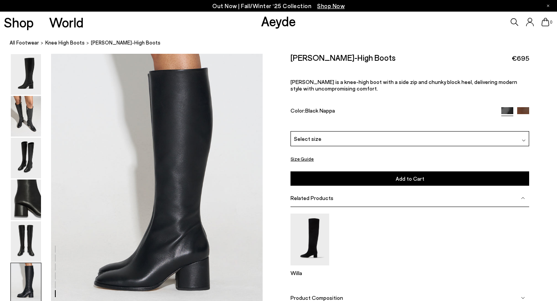
scroll to position [1419, 0]
